Goal: Task Accomplishment & Management: Use online tool/utility

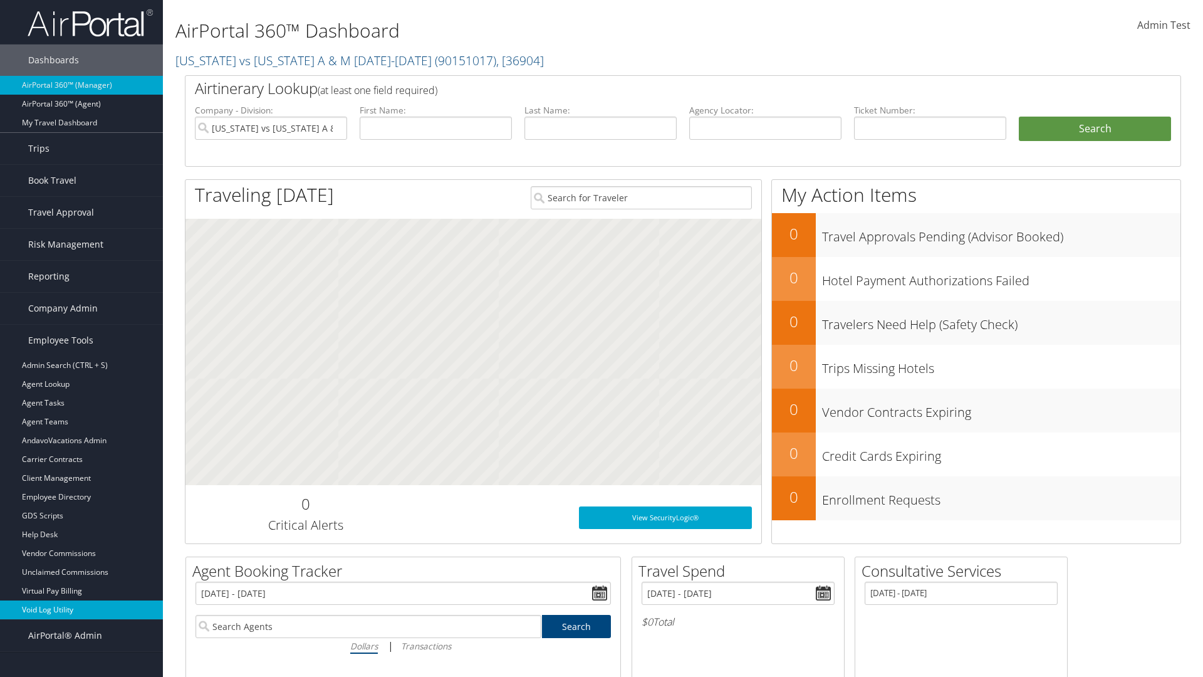
click at [81, 610] on link "Void Log Utility" at bounding box center [81, 609] width 163 height 19
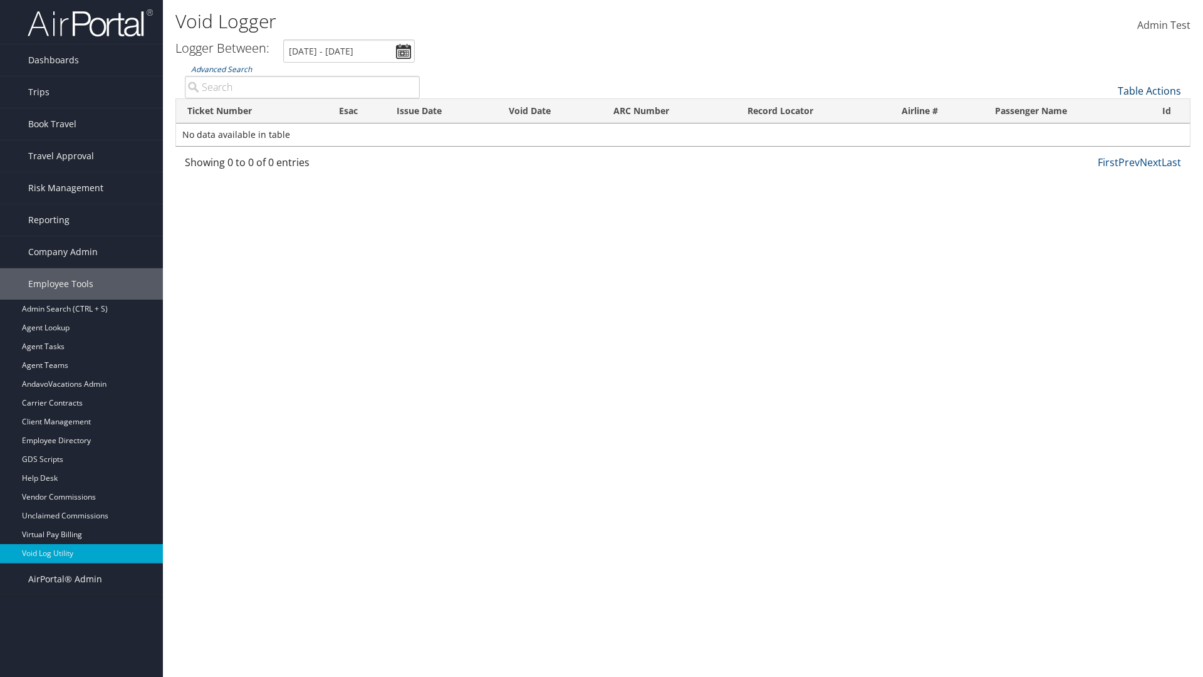
click at [1149, 91] on link "Table Actions" at bounding box center [1149, 91] width 63 height 14
click at [1107, 110] on link "Export as CSV" at bounding box center [1107, 110] width 165 height 21
click at [1149, 91] on link "Table Actions" at bounding box center [1149, 91] width 63 height 14
click at [1107, 112] on link "Ticket Number" at bounding box center [1107, 111] width 165 height 21
click at [1107, 154] on link "Issue Date" at bounding box center [1107, 153] width 165 height 21
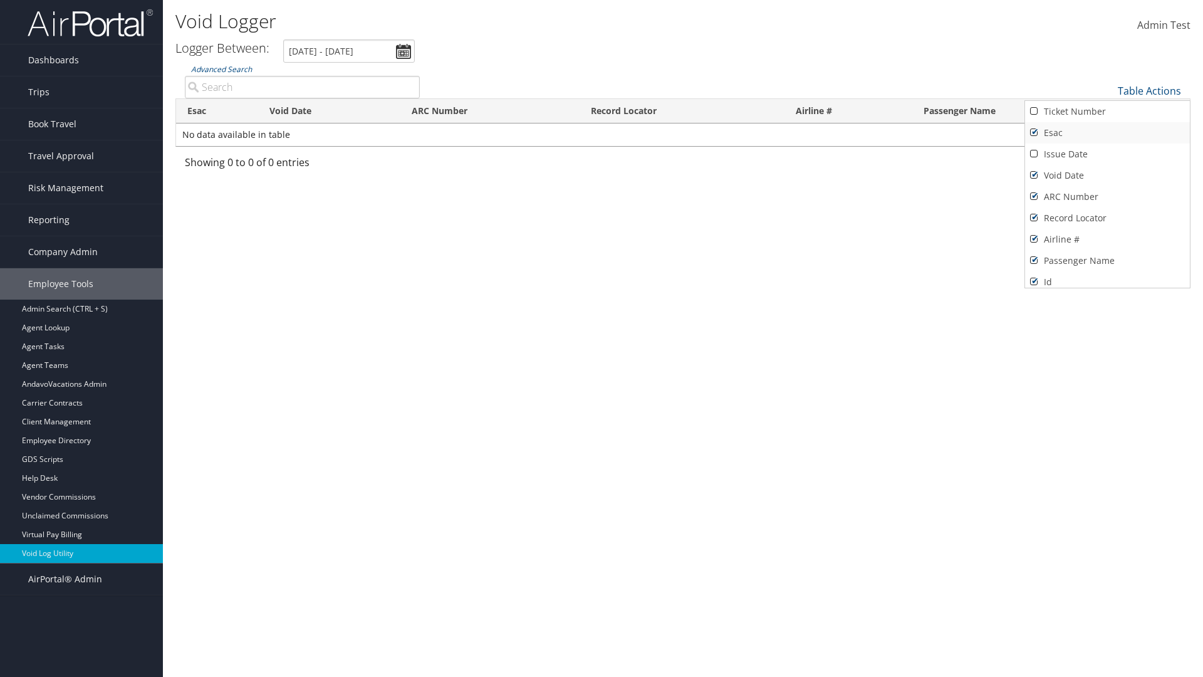
click at [1107, 133] on link "Esac" at bounding box center [1107, 132] width 165 height 21
click at [1107, 175] on link "Void Date" at bounding box center [1107, 175] width 165 height 21
click at [1107, 197] on link "ARC Number" at bounding box center [1107, 196] width 165 height 21
click at [1107, 218] on link "Record Locator" at bounding box center [1107, 217] width 165 height 21
click at [1107, 239] on link "Airline #" at bounding box center [1107, 239] width 165 height 21
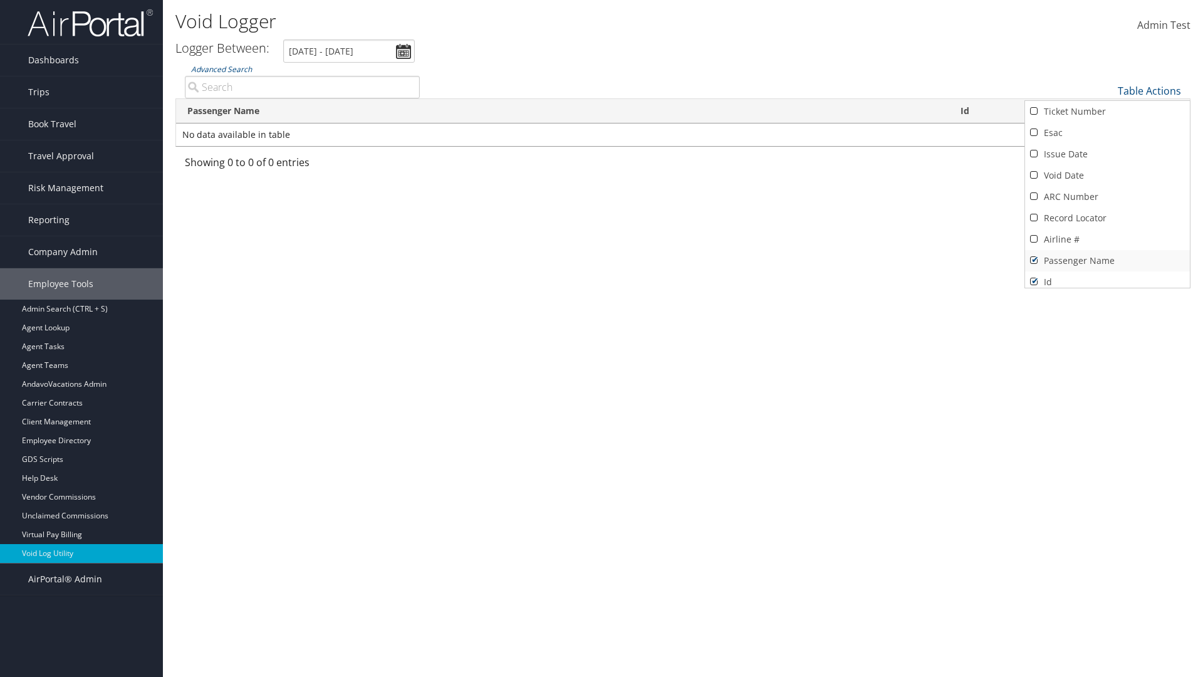
click at [1107, 261] on link "Passenger Name" at bounding box center [1107, 260] width 165 height 21
click at [601, 338] on div at bounding box center [601, 338] width 1203 height 677
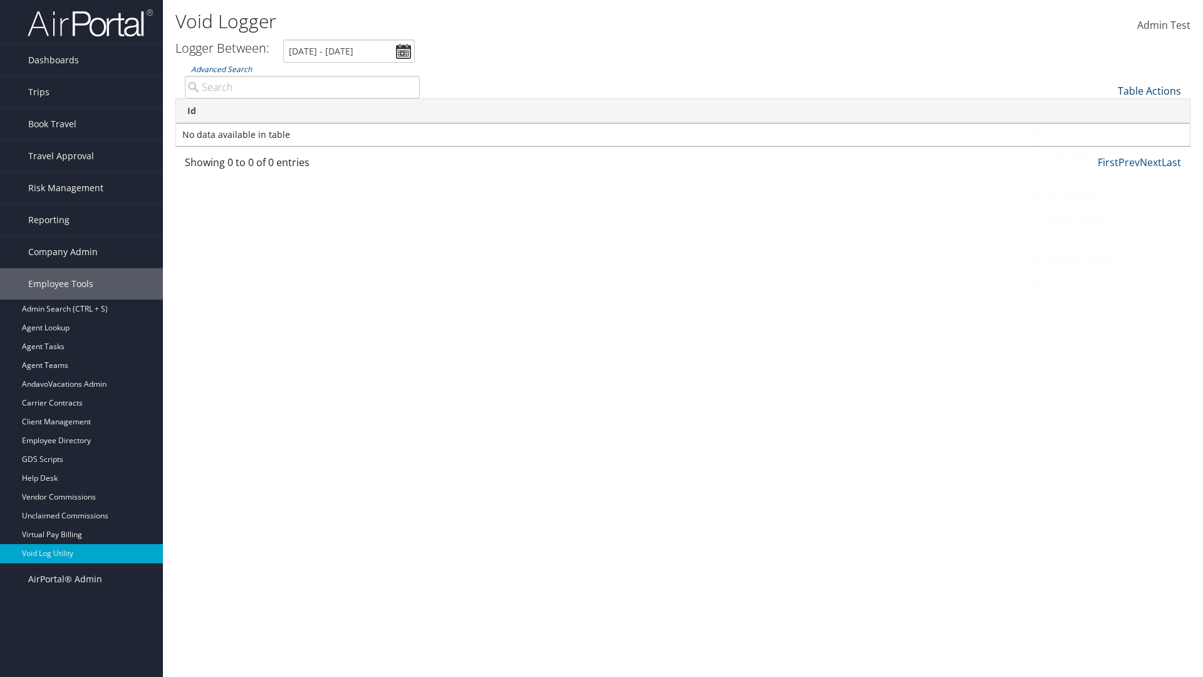
click at [1149, 91] on link "Table Actions" at bounding box center [1149, 91] width 63 height 14
click at [1107, 122] on link "Column Visibility" at bounding box center [1107, 121] width 165 height 21
click at [1107, 112] on link "Ticket Number" at bounding box center [1107, 111] width 165 height 21
click at [1107, 154] on link "Issue Date" at bounding box center [1107, 153] width 165 height 21
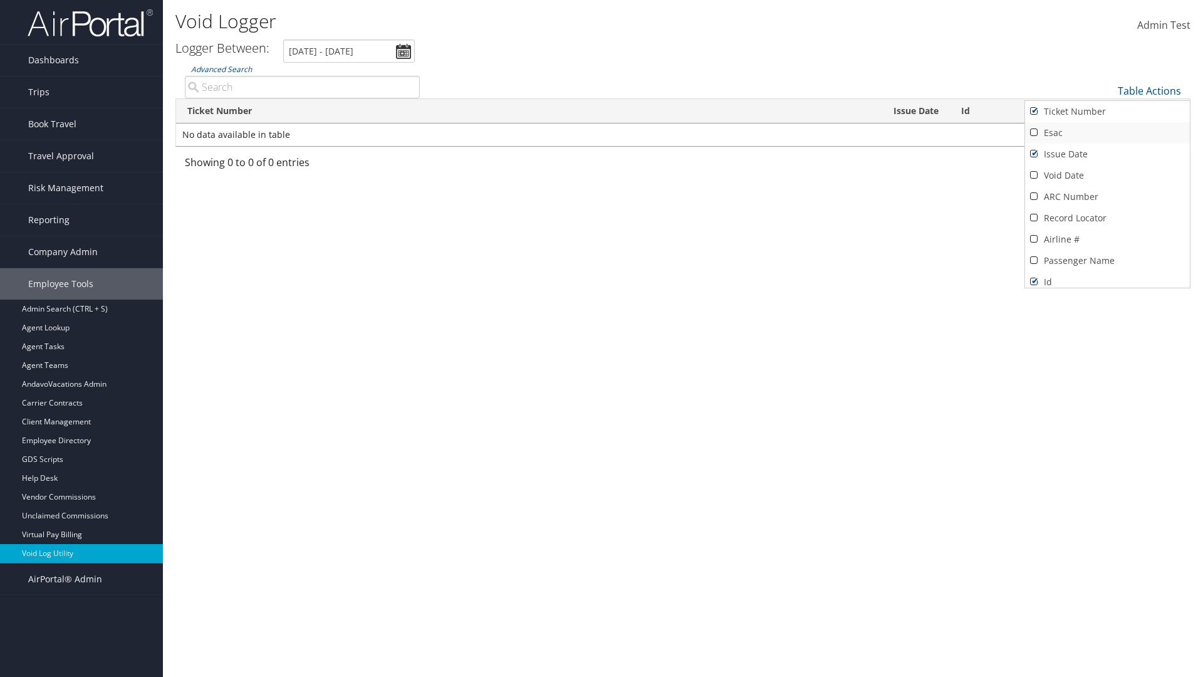
click at [1107, 133] on link "Esac" at bounding box center [1107, 132] width 165 height 21
click at [1107, 175] on link "Void Date" at bounding box center [1107, 175] width 165 height 21
click at [1107, 197] on link "ARC Number" at bounding box center [1107, 196] width 165 height 21
click at [1107, 218] on link "Record Locator" at bounding box center [1107, 217] width 165 height 21
click at [1107, 239] on link "Airline #" at bounding box center [1107, 239] width 165 height 21
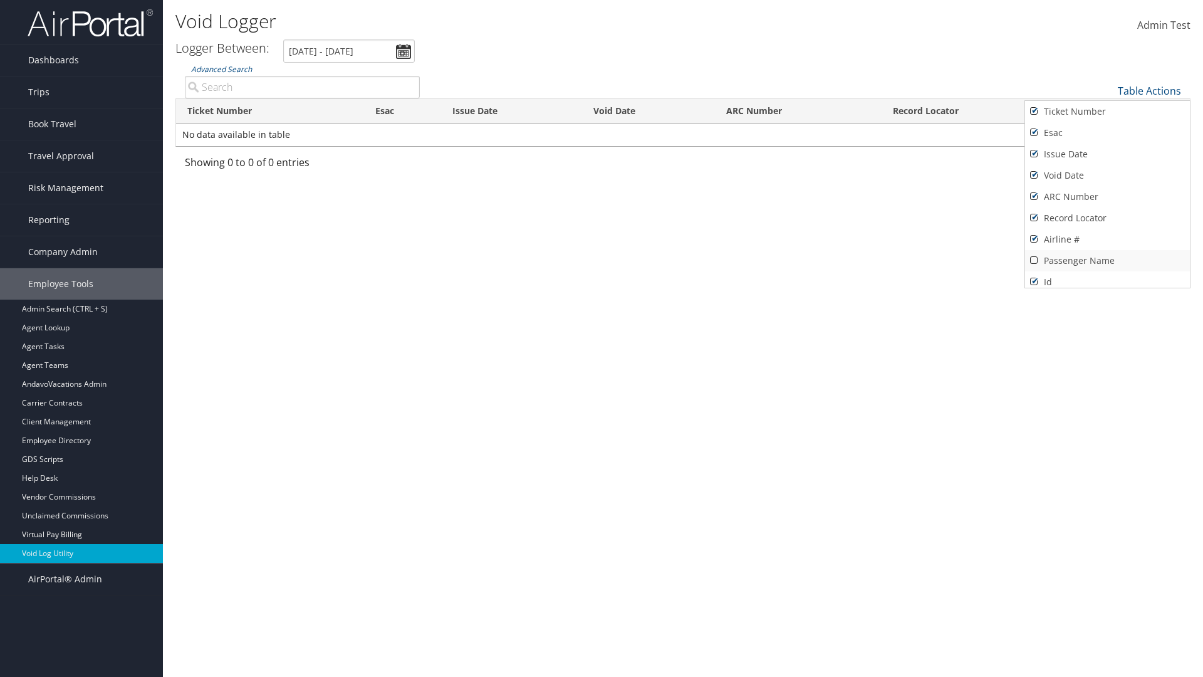
click at [1107, 261] on link "Passenger Name" at bounding box center [1107, 260] width 165 height 21
click at [601, 338] on div at bounding box center [601, 338] width 1203 height 677
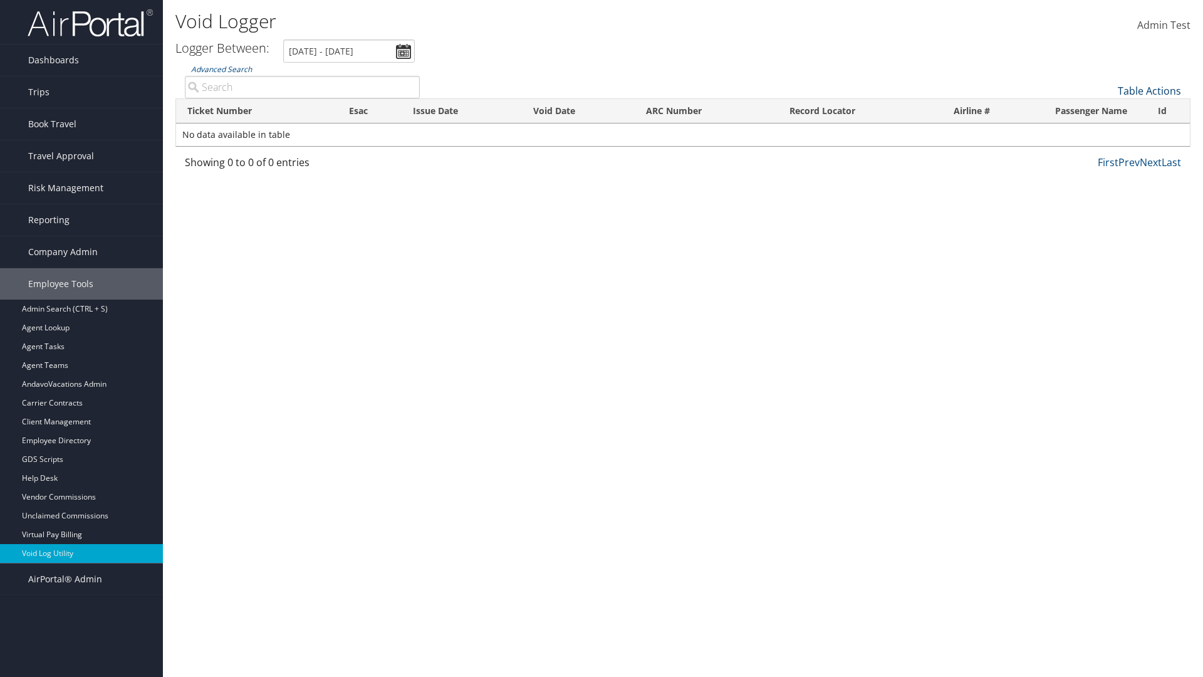
click at [1149, 91] on link "Table Actions" at bounding box center [1149, 91] width 63 height 14
click at [1107, 133] on link "25" at bounding box center [1107, 132] width 165 height 21
